Goal: Information Seeking & Learning: Learn about a topic

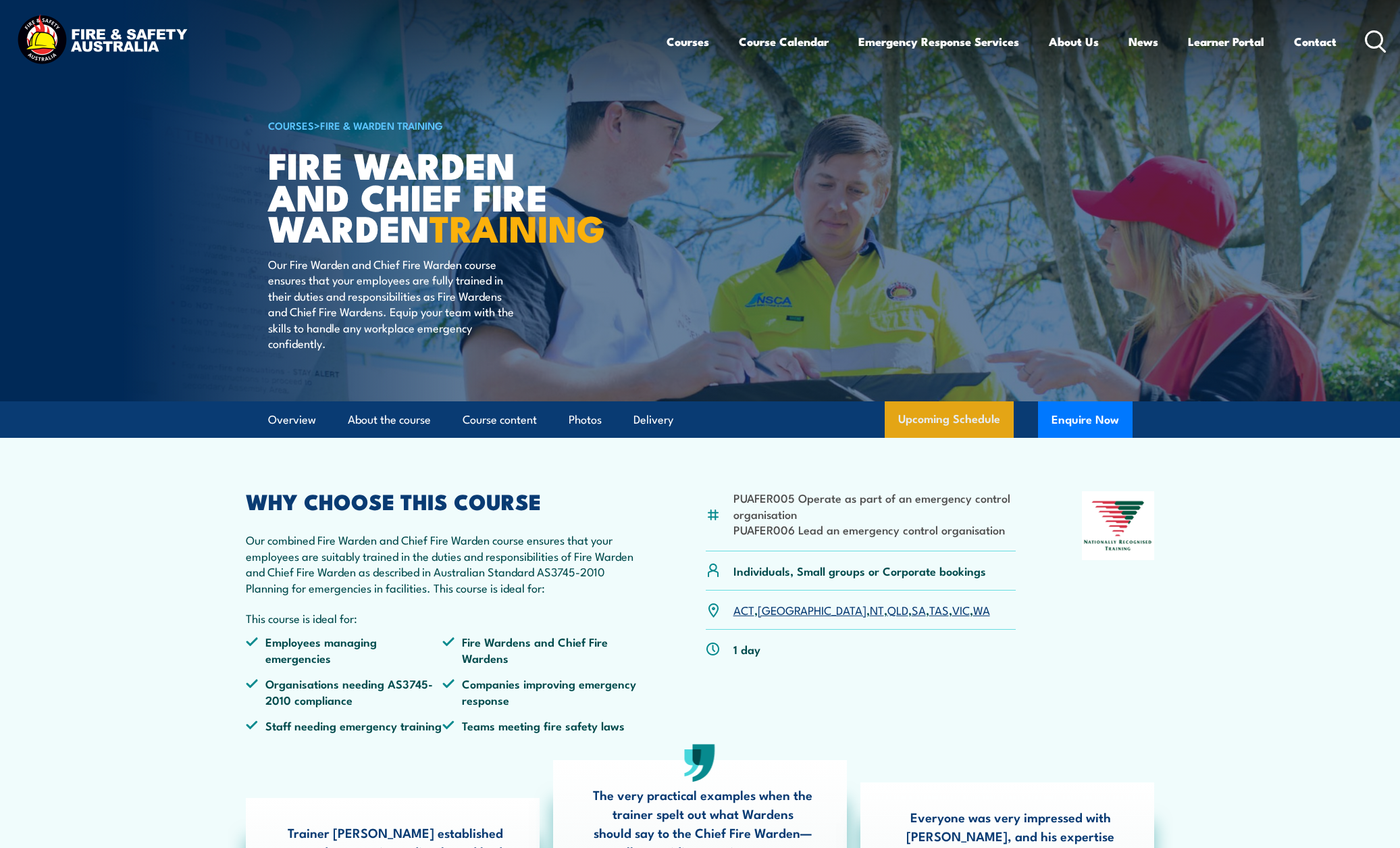
click at [934, 438] on link "Upcoming Schedule" at bounding box center [949, 419] width 129 height 37
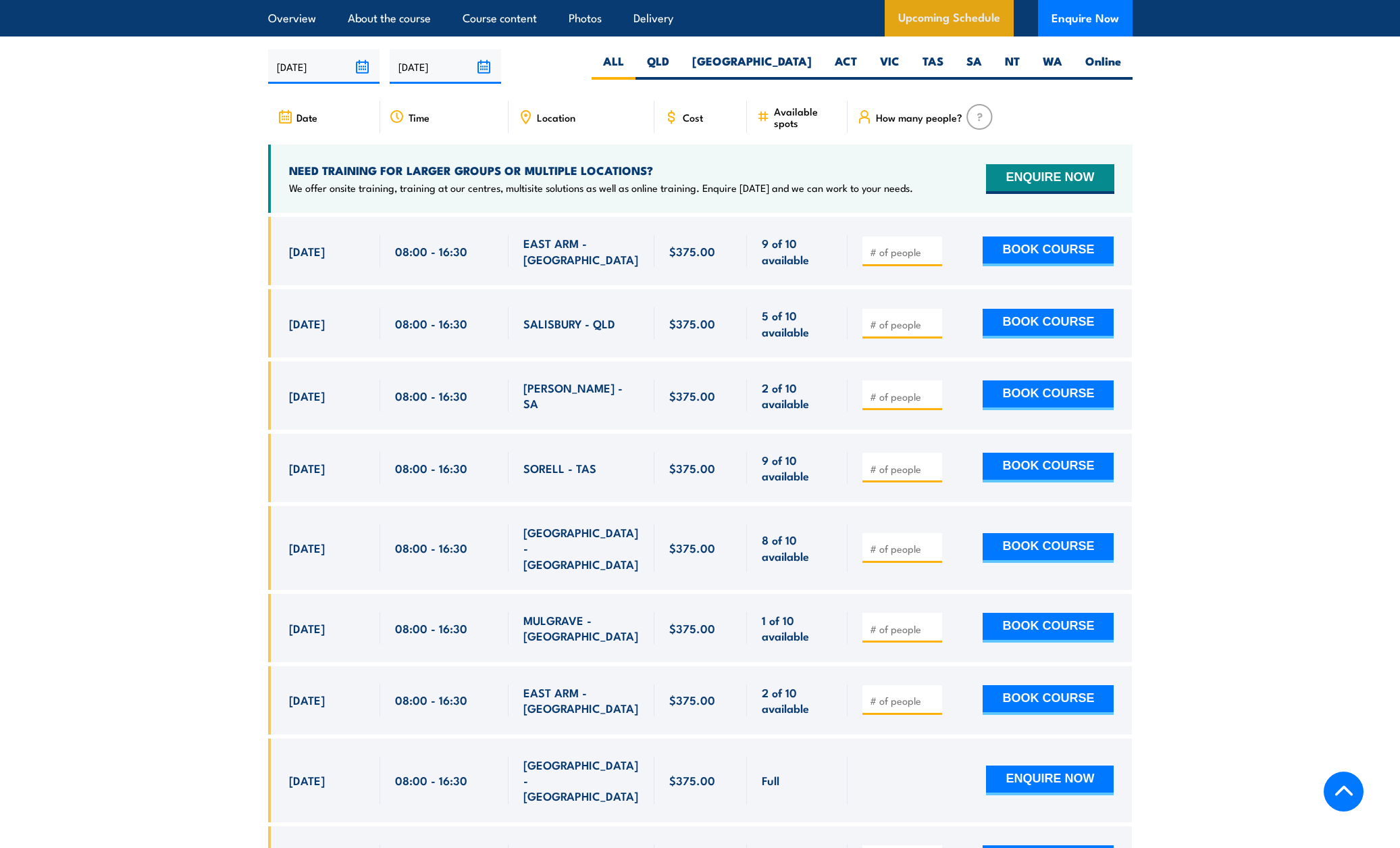
scroll to position [2392, 0]
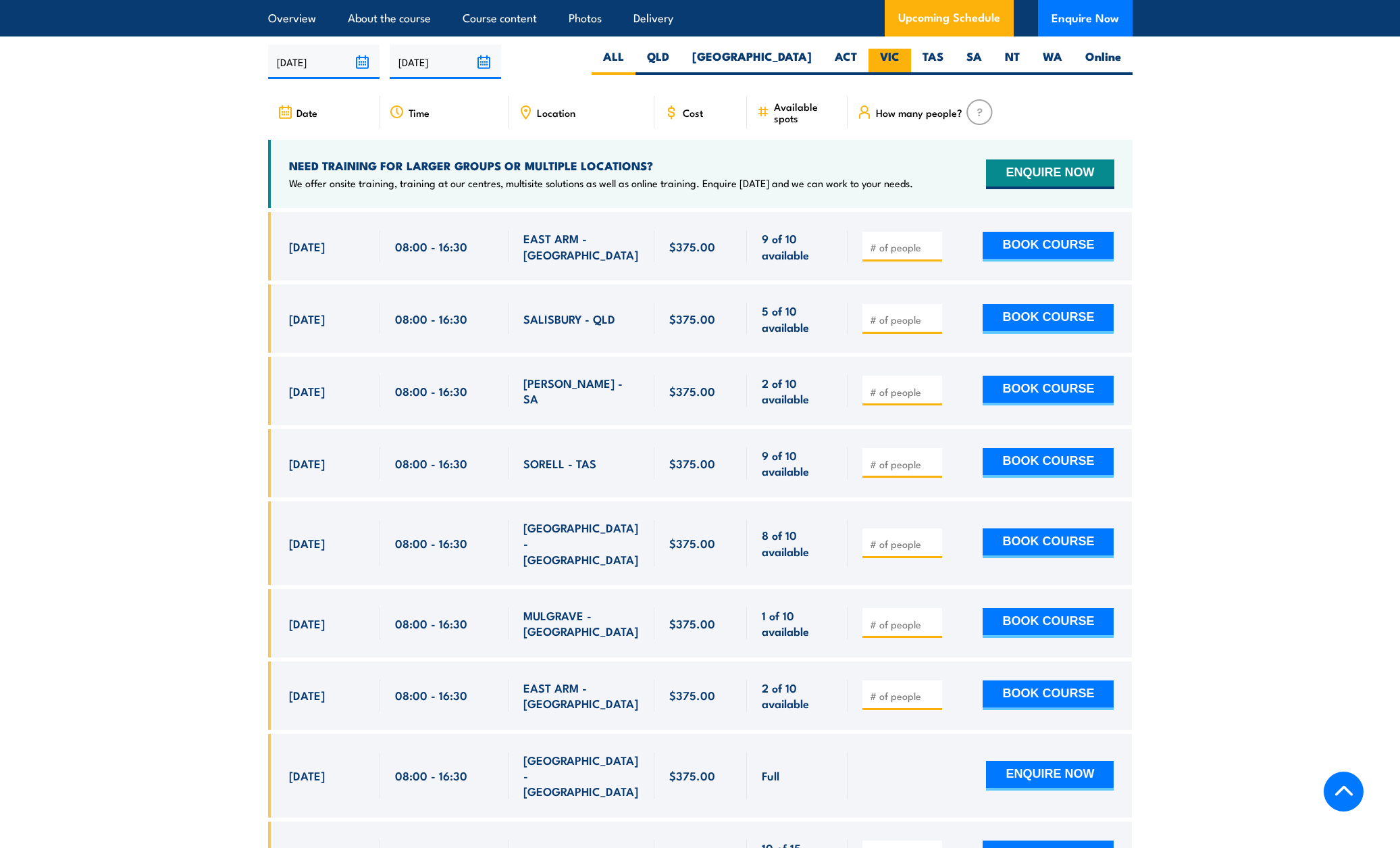
click at [887, 49] on label "VIC" at bounding box center [889, 62] width 43 height 26
click at [899, 49] on input "VIC" at bounding box center [903, 53] width 9 height 9
radio input "true"
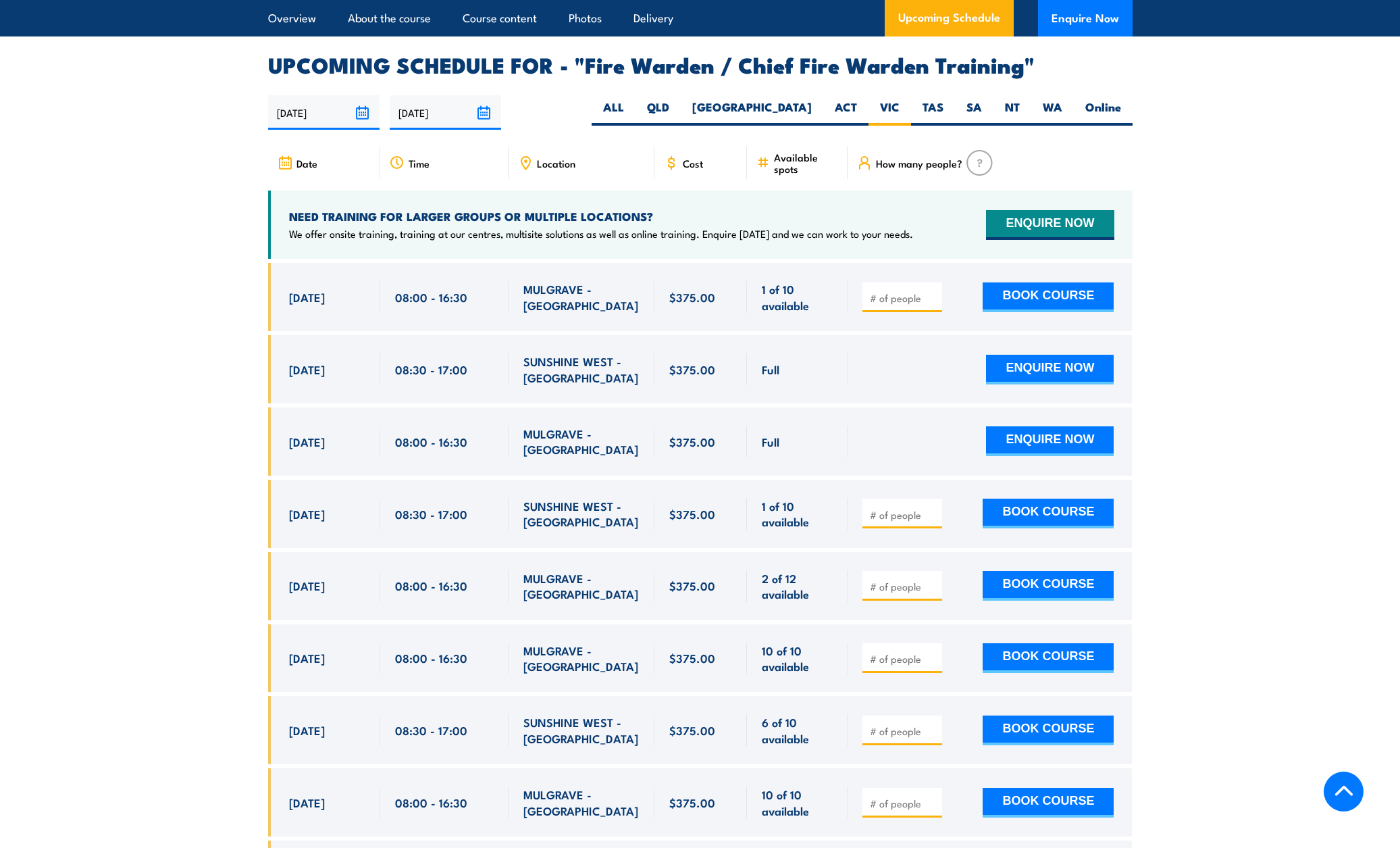
scroll to position [2340, 0]
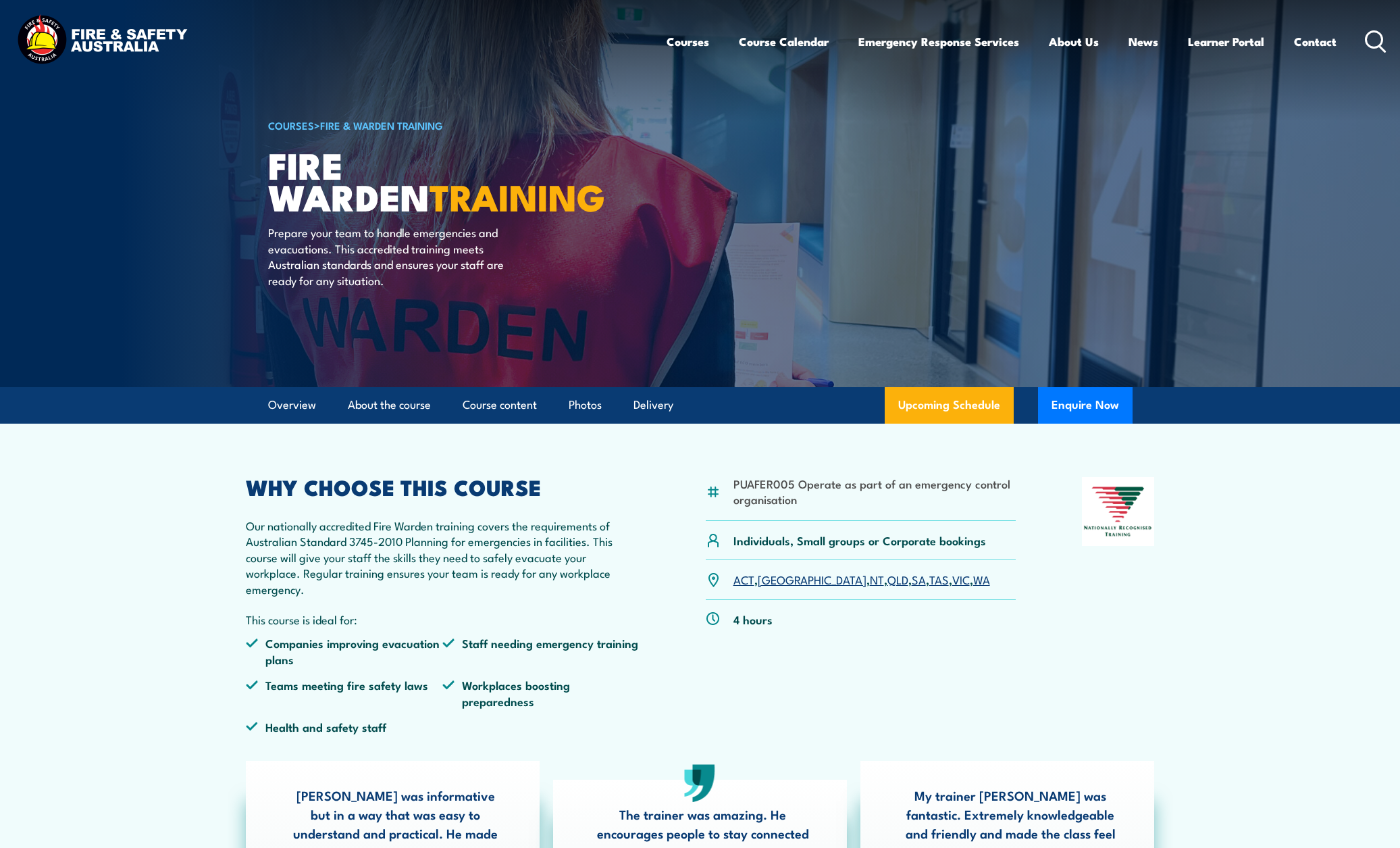
click at [952, 576] on link "VIC" at bounding box center [961, 578] width 18 height 16
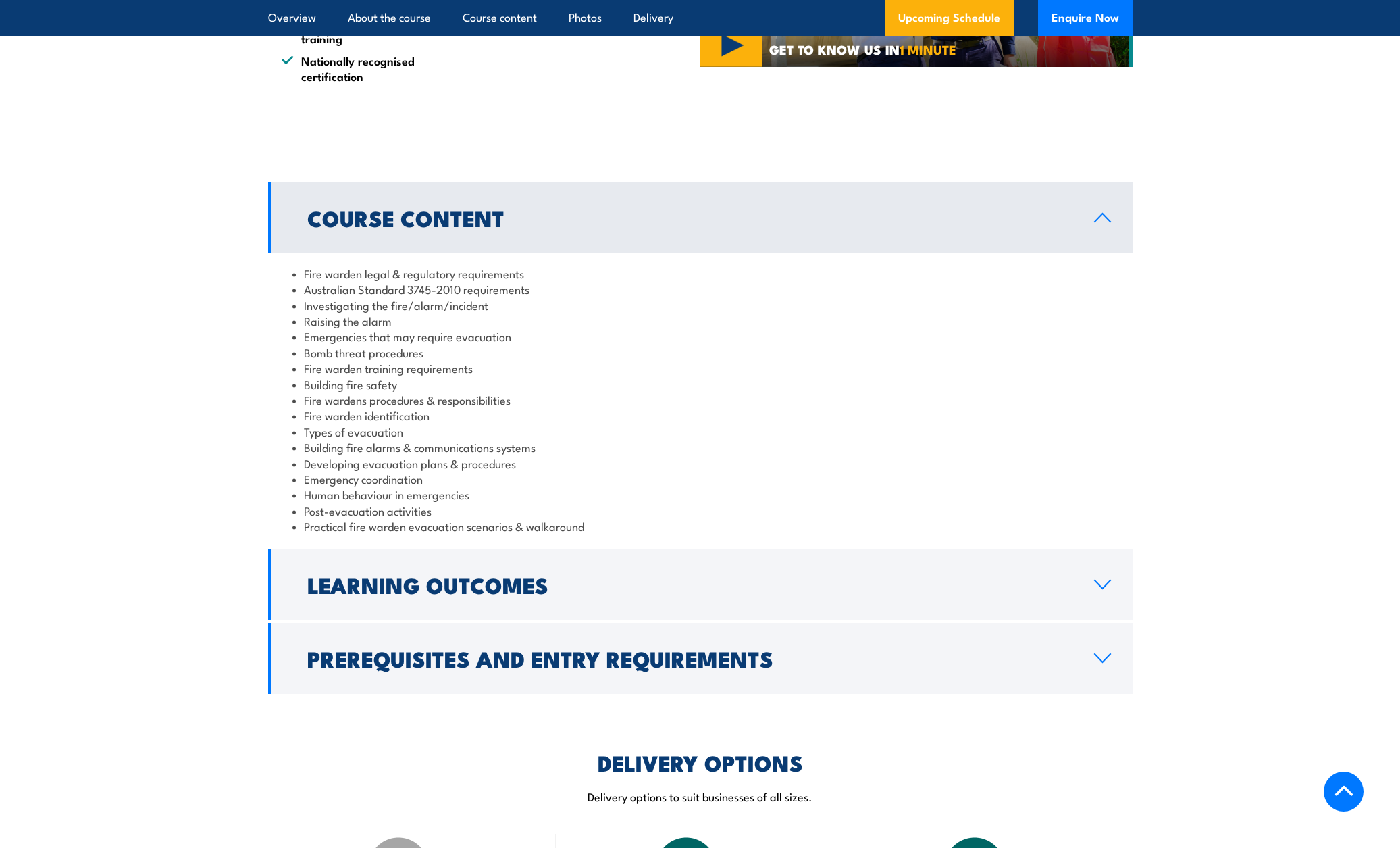
scroll to position [1239, 0]
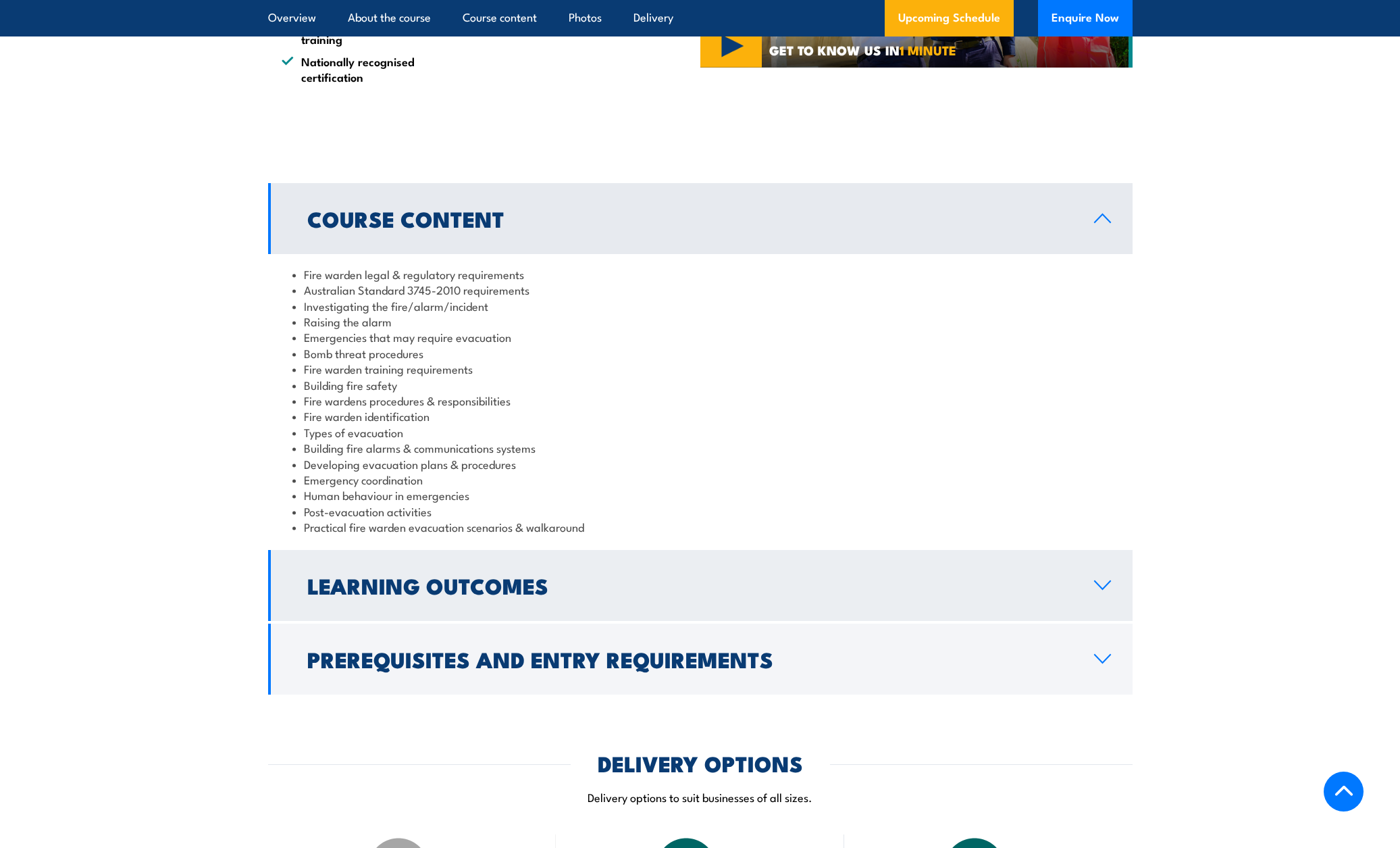
click at [581, 587] on h2 "Learning Outcomes" at bounding box center [690, 585] width 766 height 19
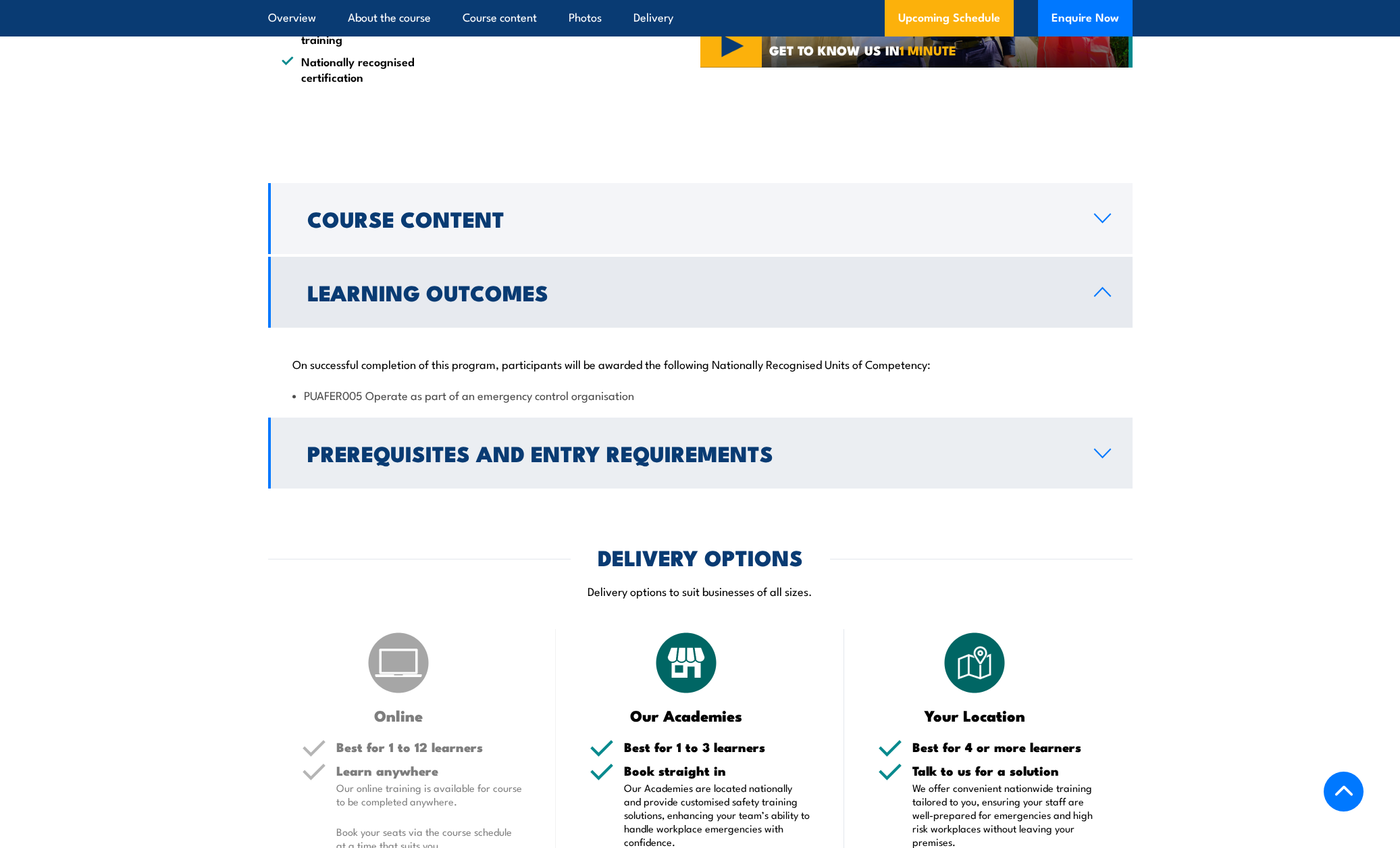
click at [606, 444] on h2 "Prerequisites and Entry Requirements" at bounding box center [690, 452] width 766 height 19
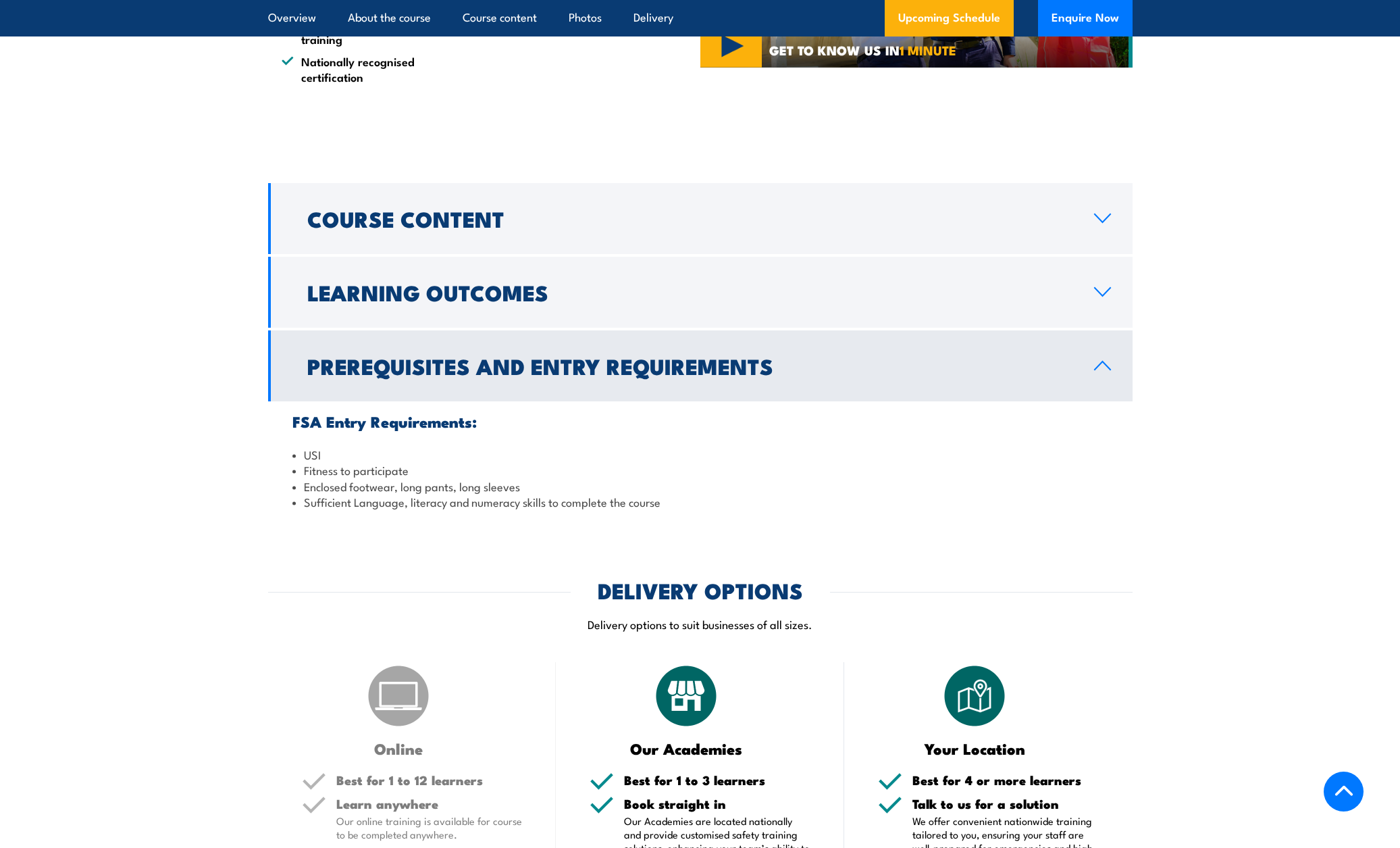
click at [320, 462] on li "Fitness to participate" at bounding box center [700, 469] width 816 height 16
